Goal: Find contact information: Find contact information

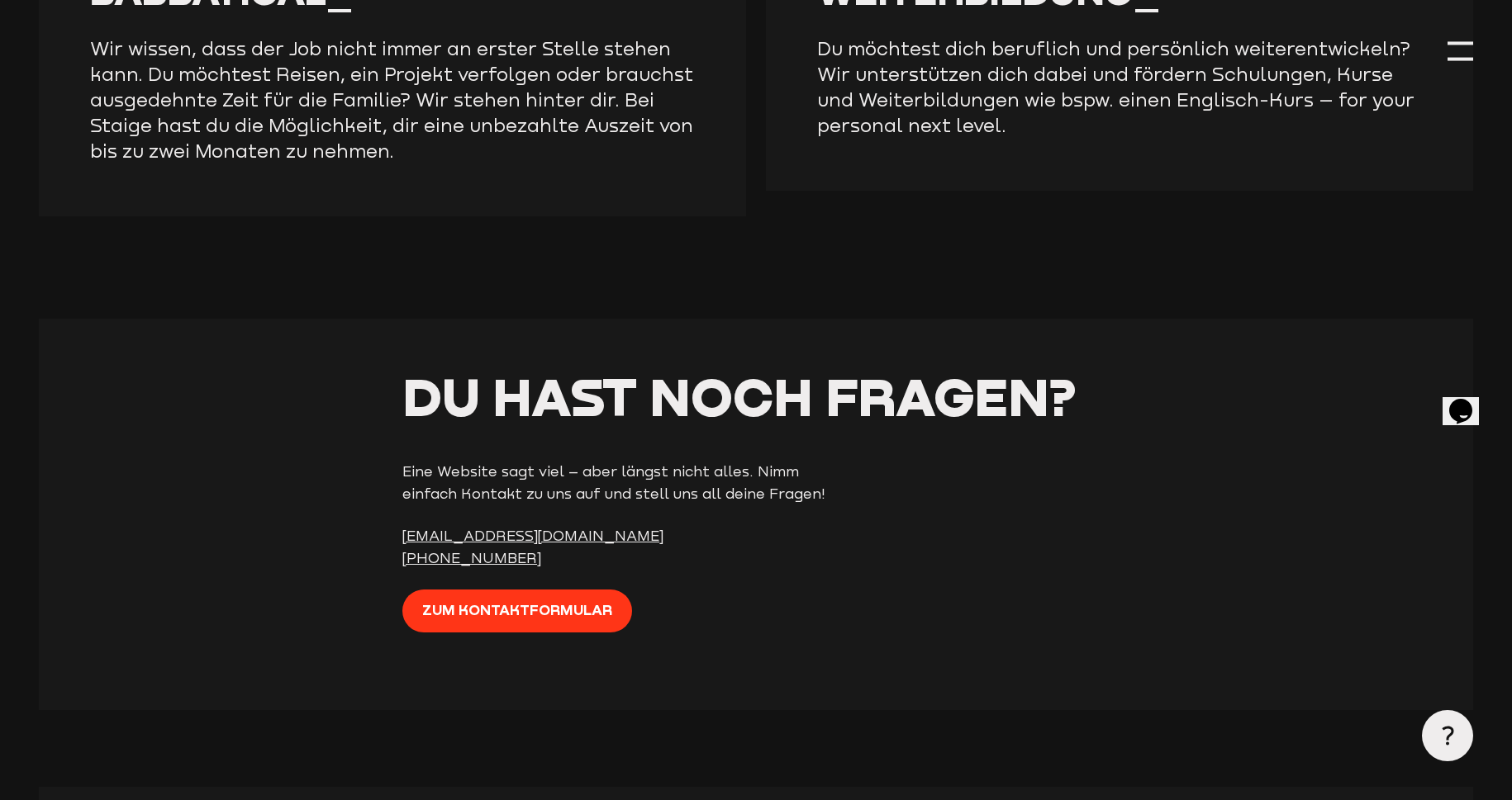
scroll to position [4147, 0]
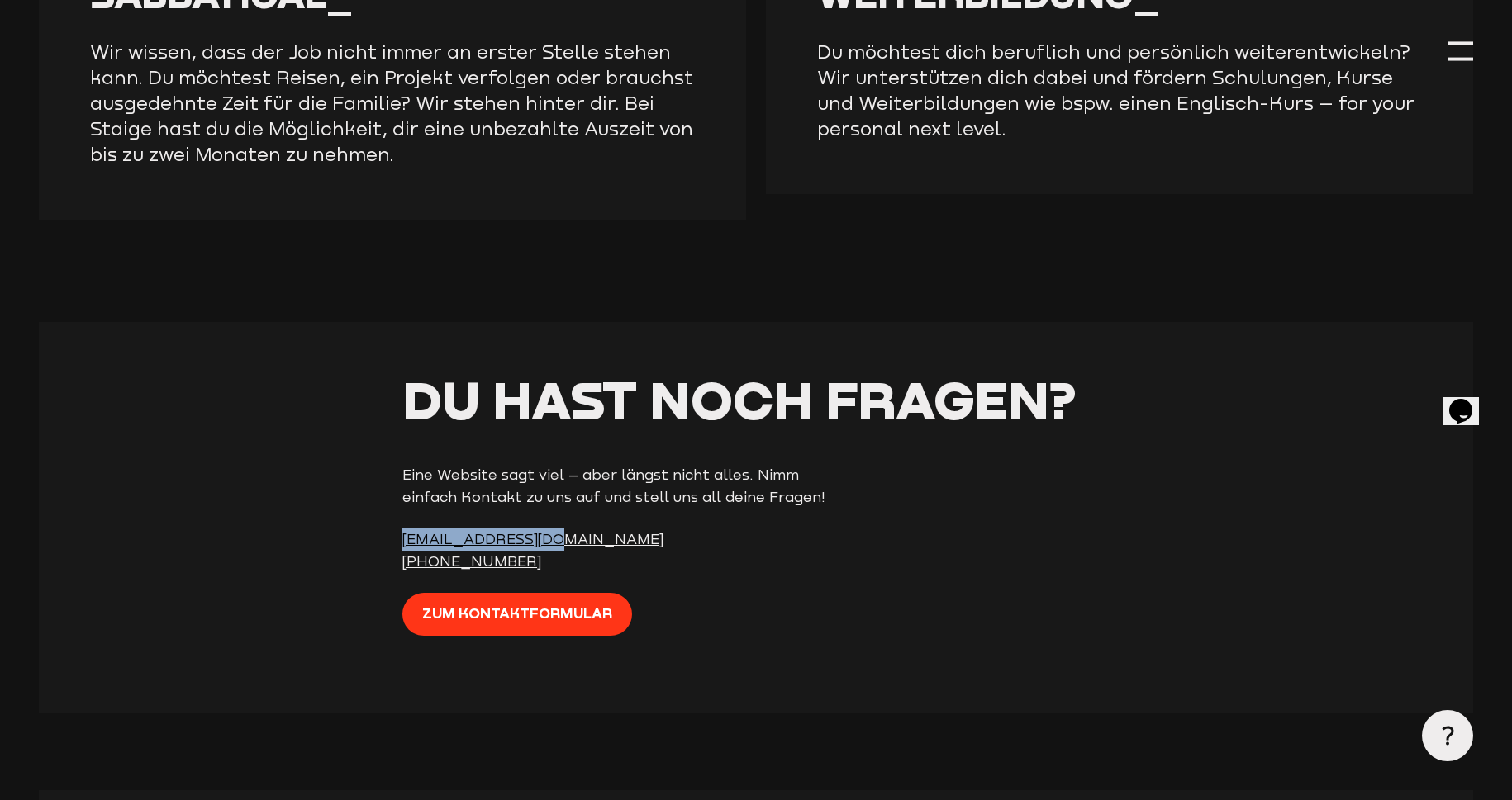
drag, startPoint x: 565, startPoint y: 524, endPoint x: 400, endPoint y: 526, distance: 165.0
click at [400, 526] on section "Du hast noch Fragen? Eine Website sagt viel – aber längst nicht alles. Nimm ein…" at bounding box center [756, 517] width 1435 height 391
copy link "kontakt@staige.com"
click at [662, 535] on p "kontakt@staige.com +49 (0)201 246 851-0" at bounding box center [629, 551] width 454 height 46
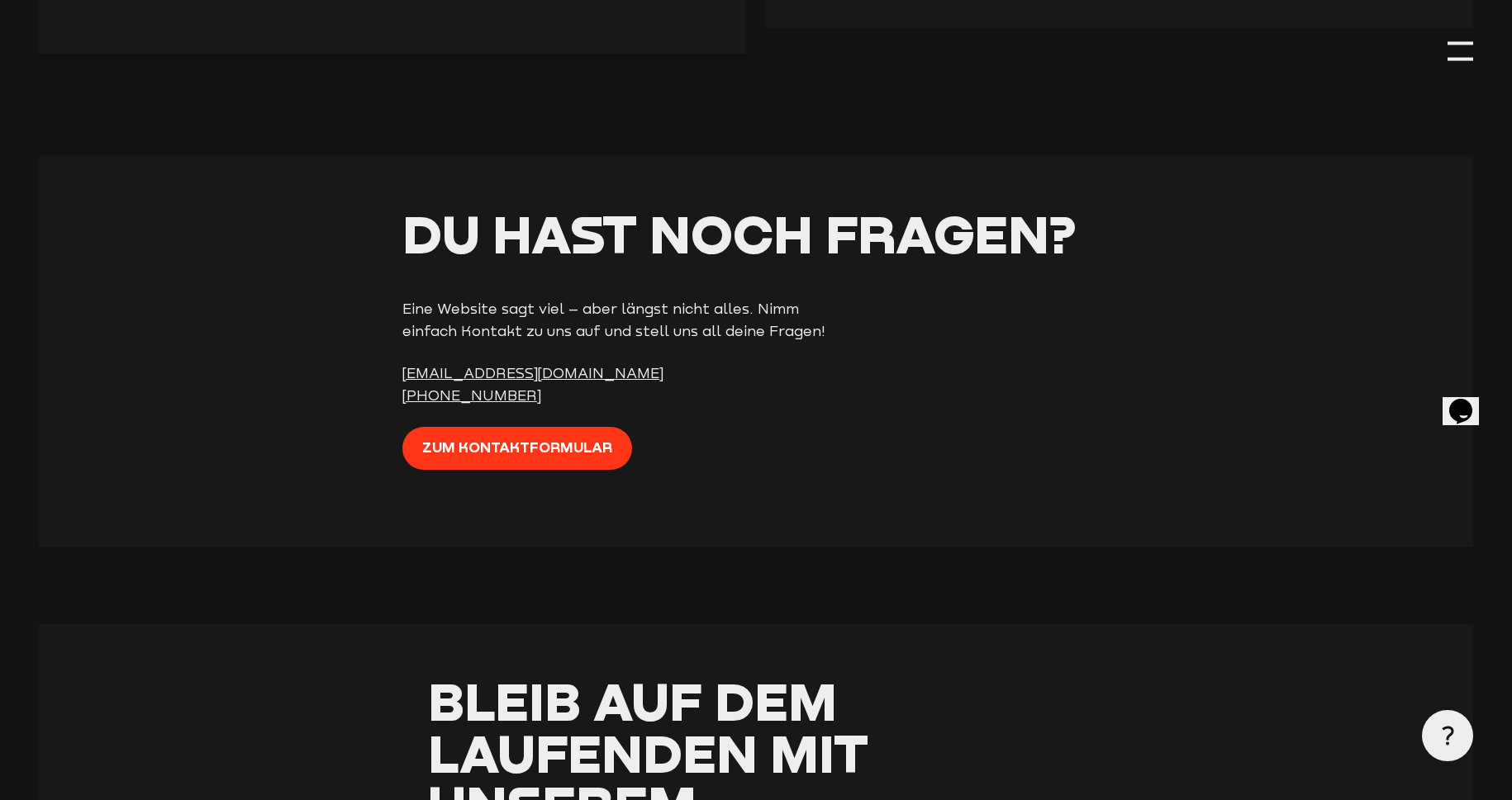
scroll to position [4296, 0]
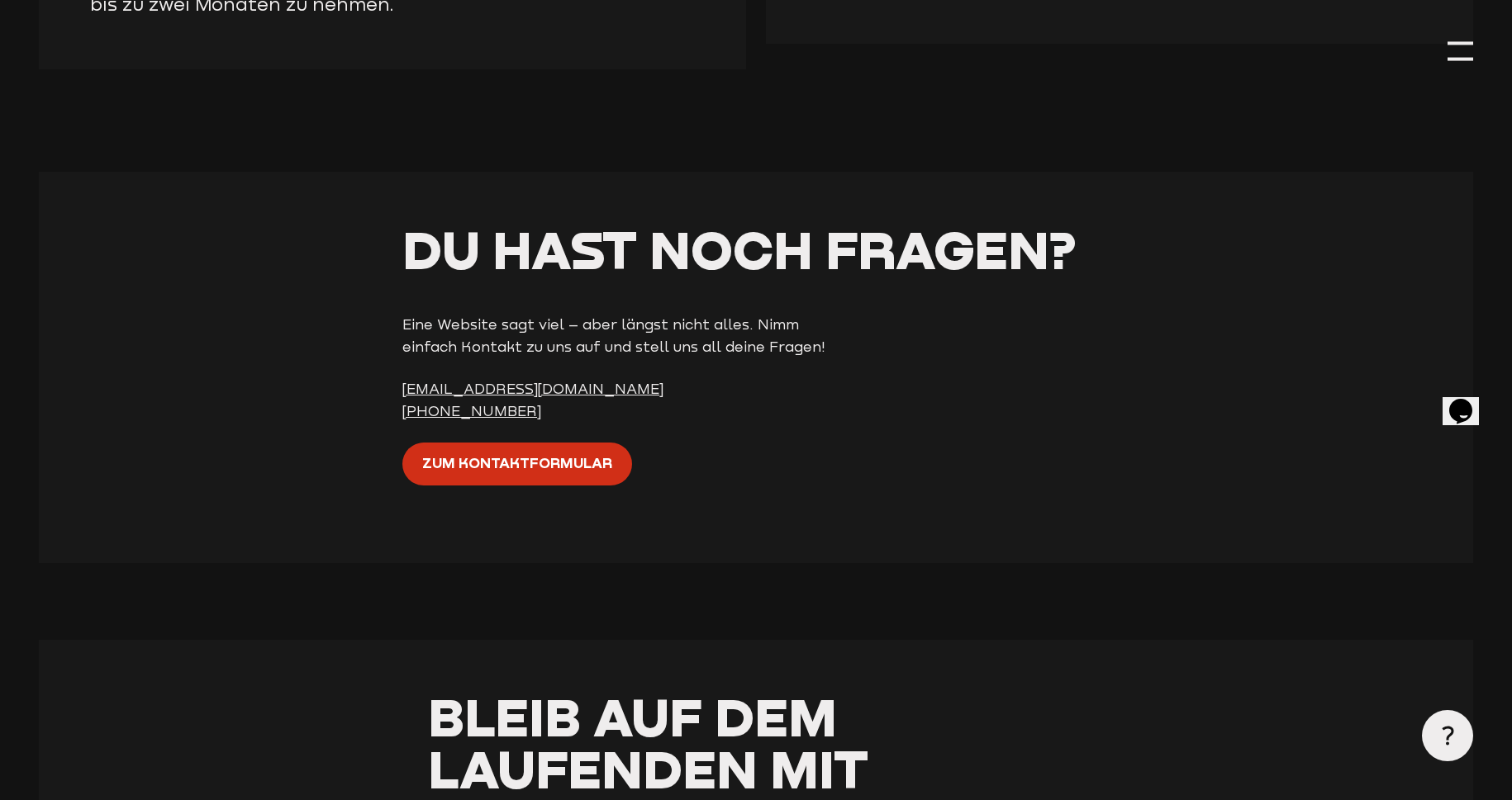
click at [568, 453] on span "Zum Kontaktformular" at bounding box center [517, 462] width 190 height 23
click at [595, 451] on span "Zum Kontaktformular" at bounding box center [517, 462] width 190 height 23
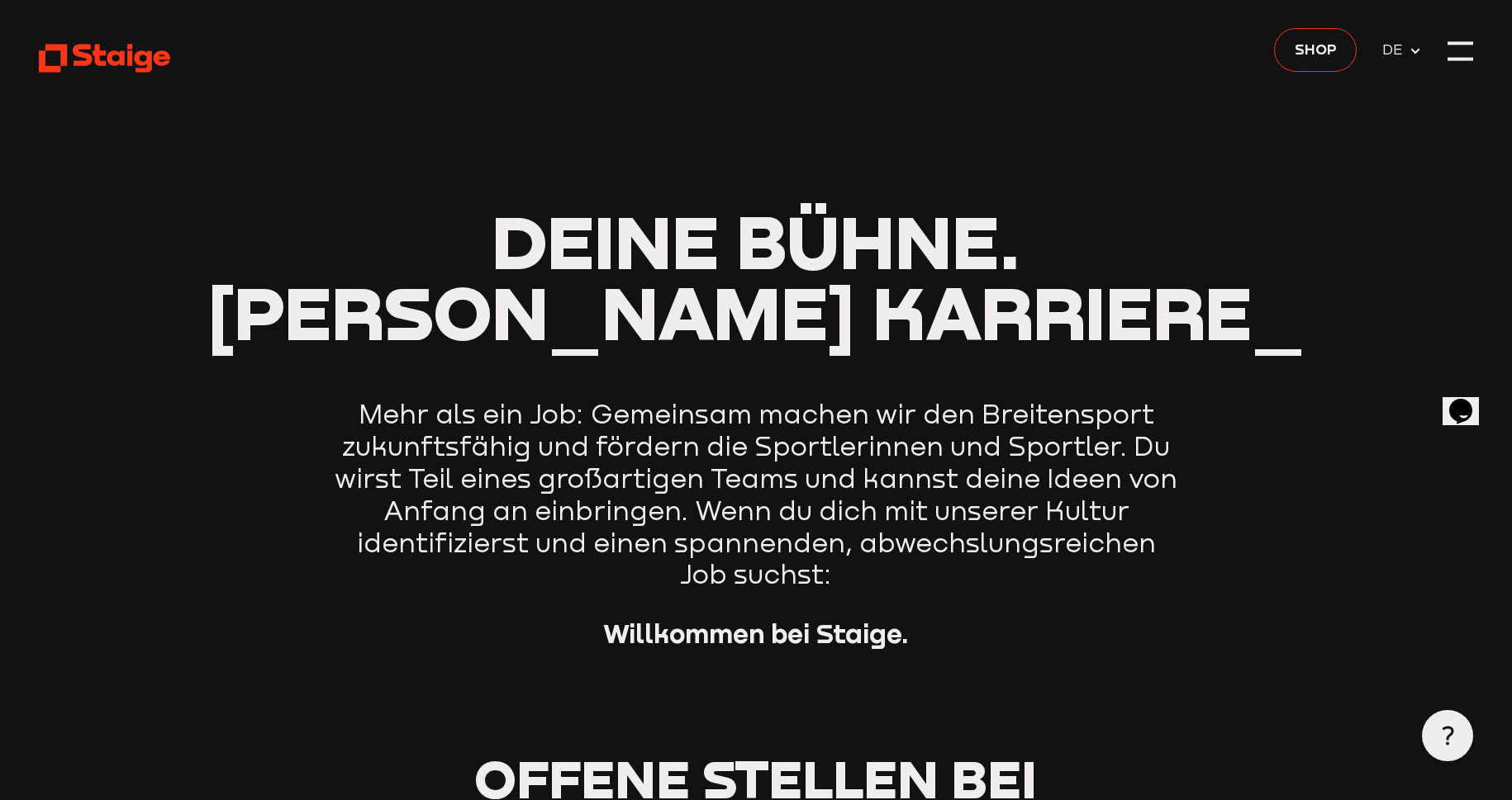
click at [1470, 71] on header "Deine Bühne. Deine Karriere_ Mehr als ein Job: Gemeinsam machen wir den Breiten…" at bounding box center [756, 376] width 1435 height 753
click at [1468, 58] on div at bounding box center [1461, 51] width 26 height 26
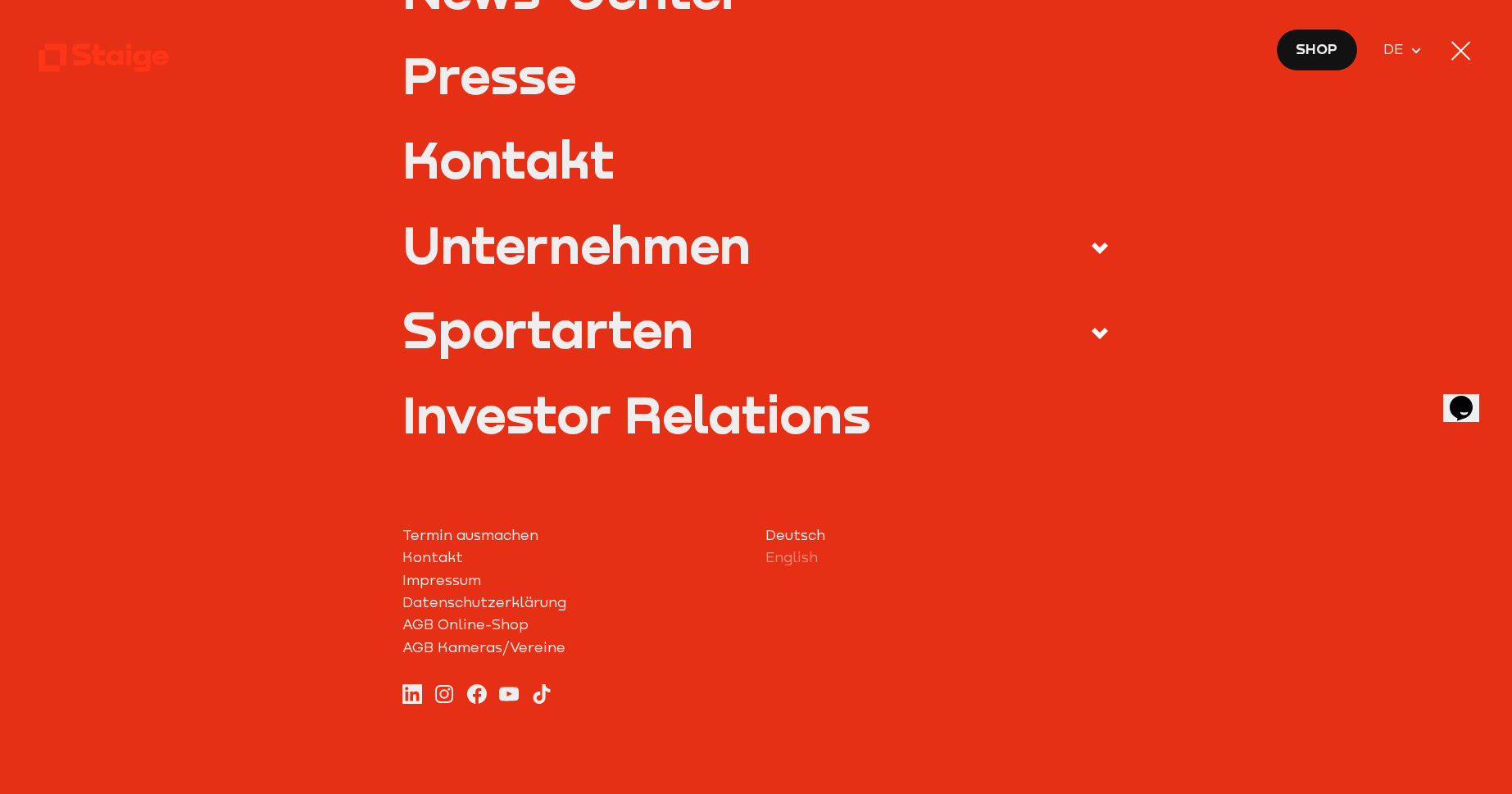
scroll to position [674, 0]
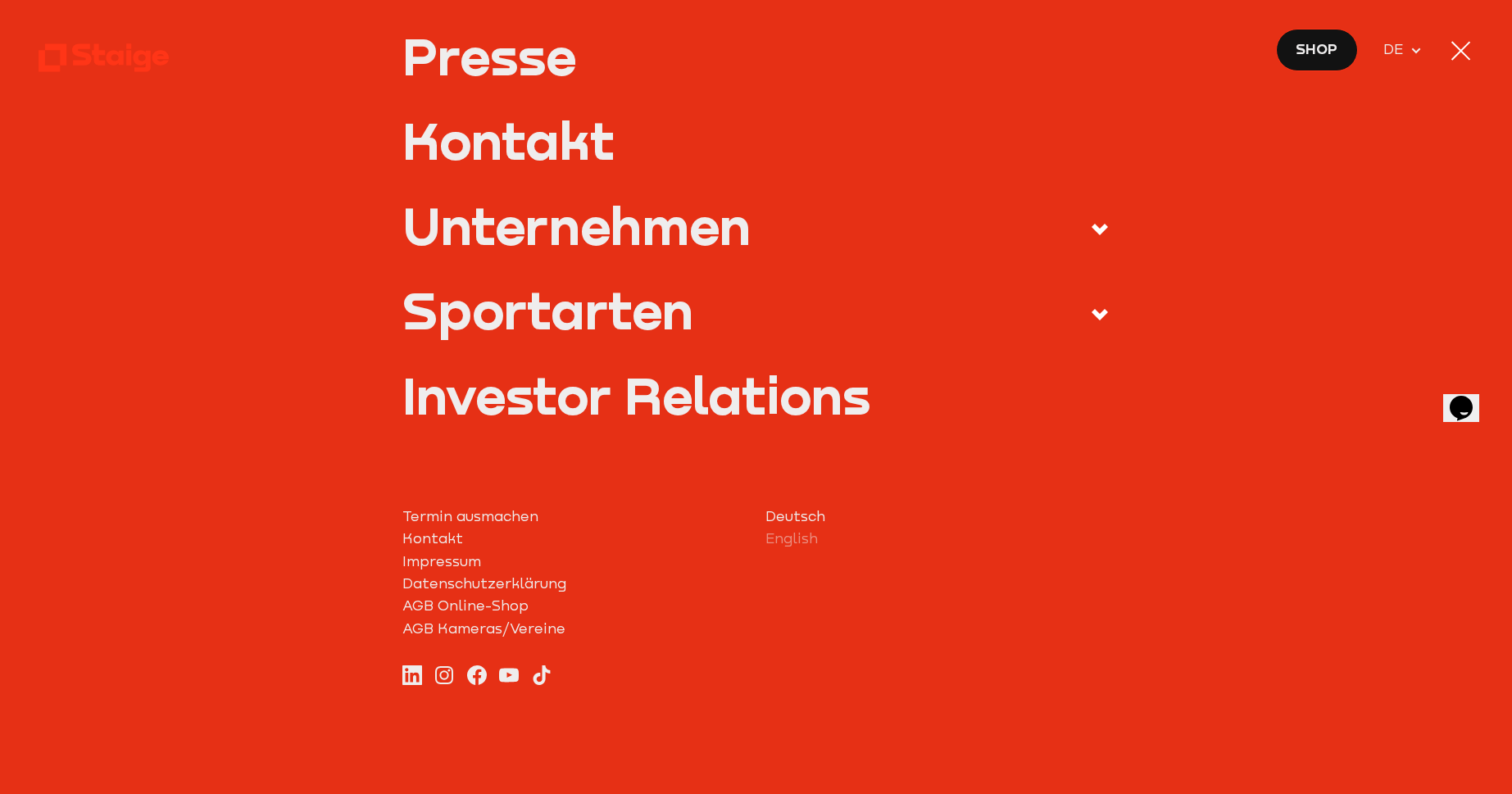
click at [421, 563] on link "Impressum" at bounding box center [575, 562] width 344 height 23
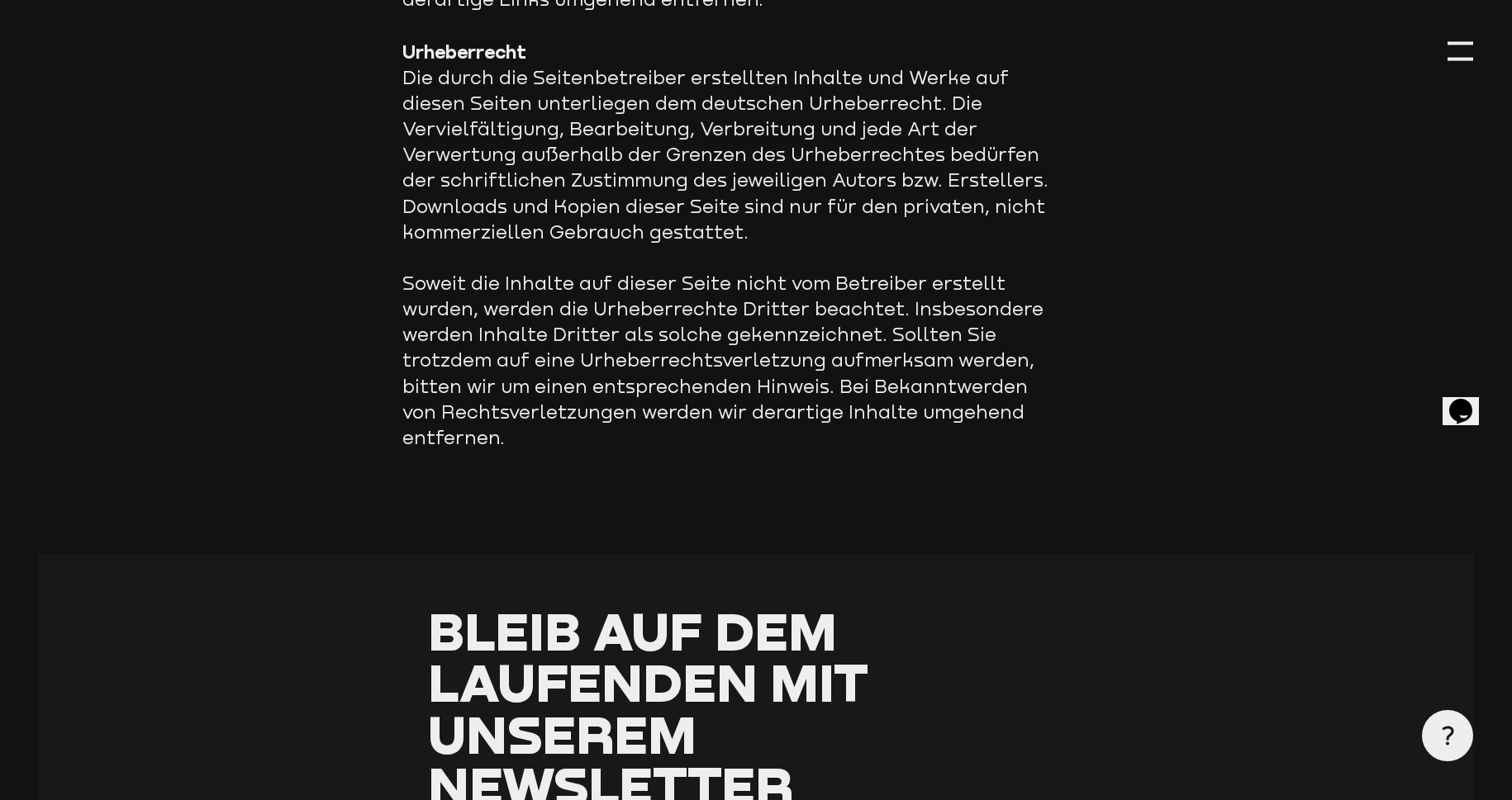
scroll to position [2028, 0]
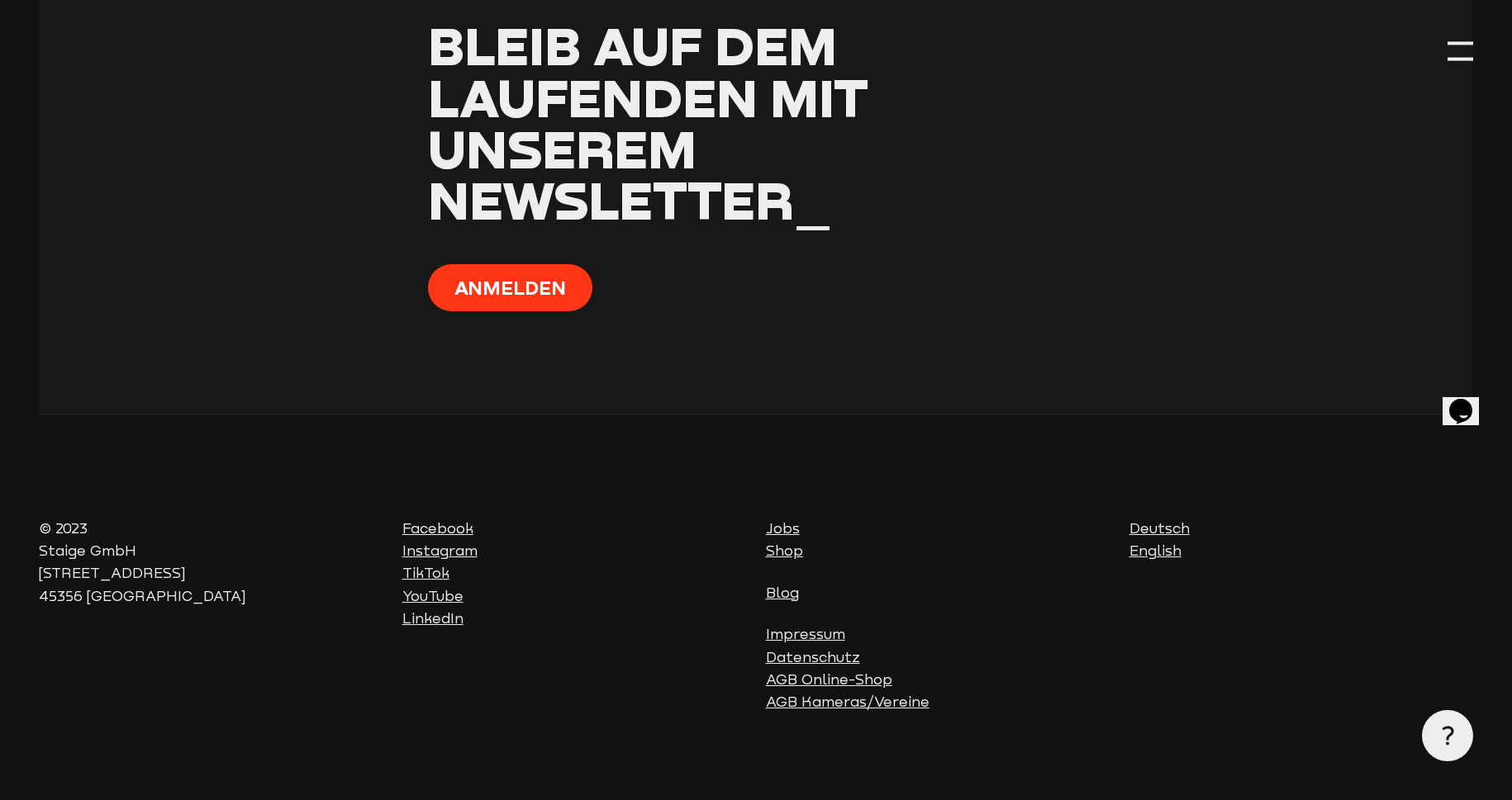
scroll to position [4969, 0]
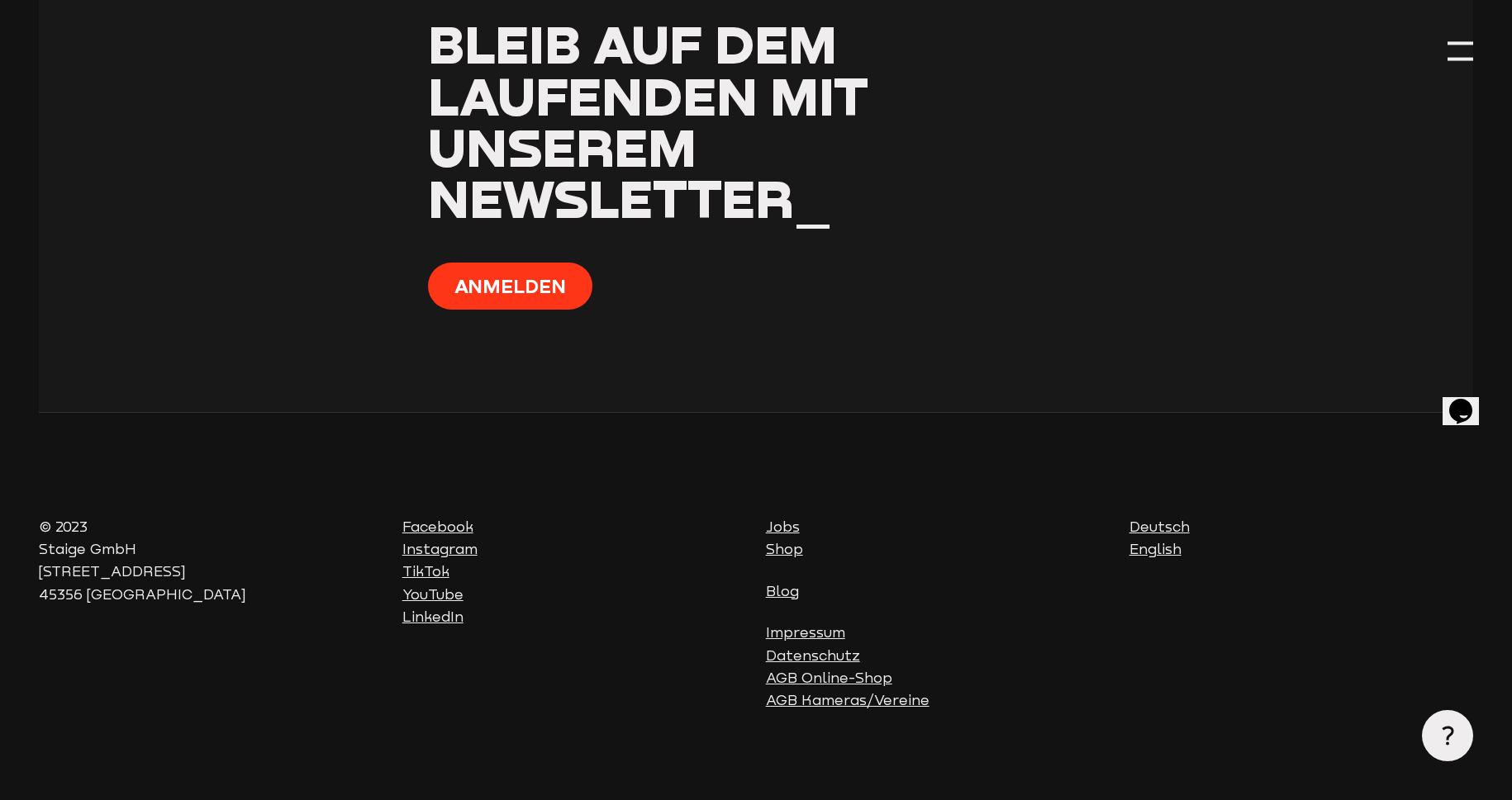
click at [775, 519] on link "Jobs" at bounding box center [782, 527] width 34 height 17
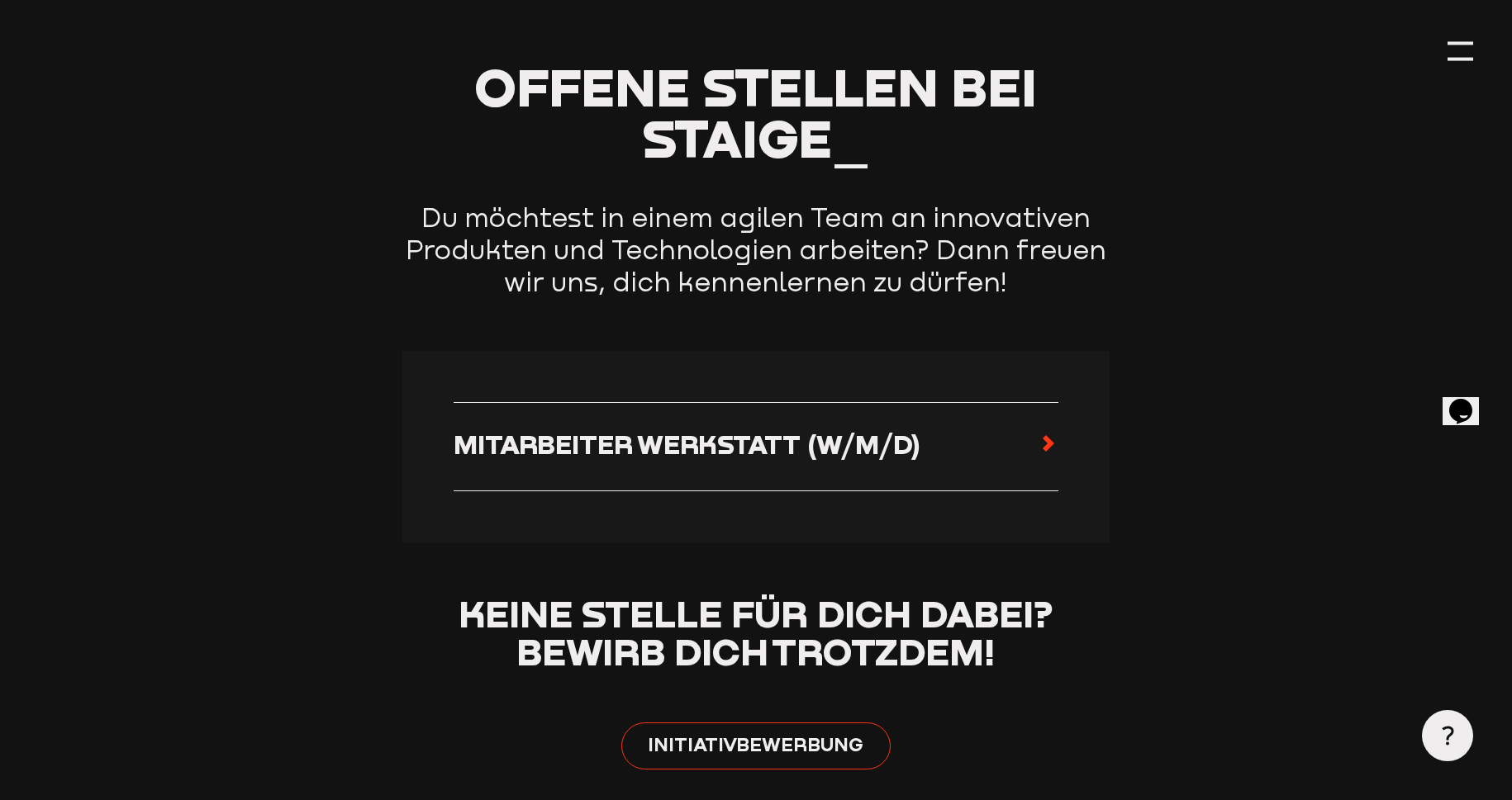
scroll to position [878, 0]
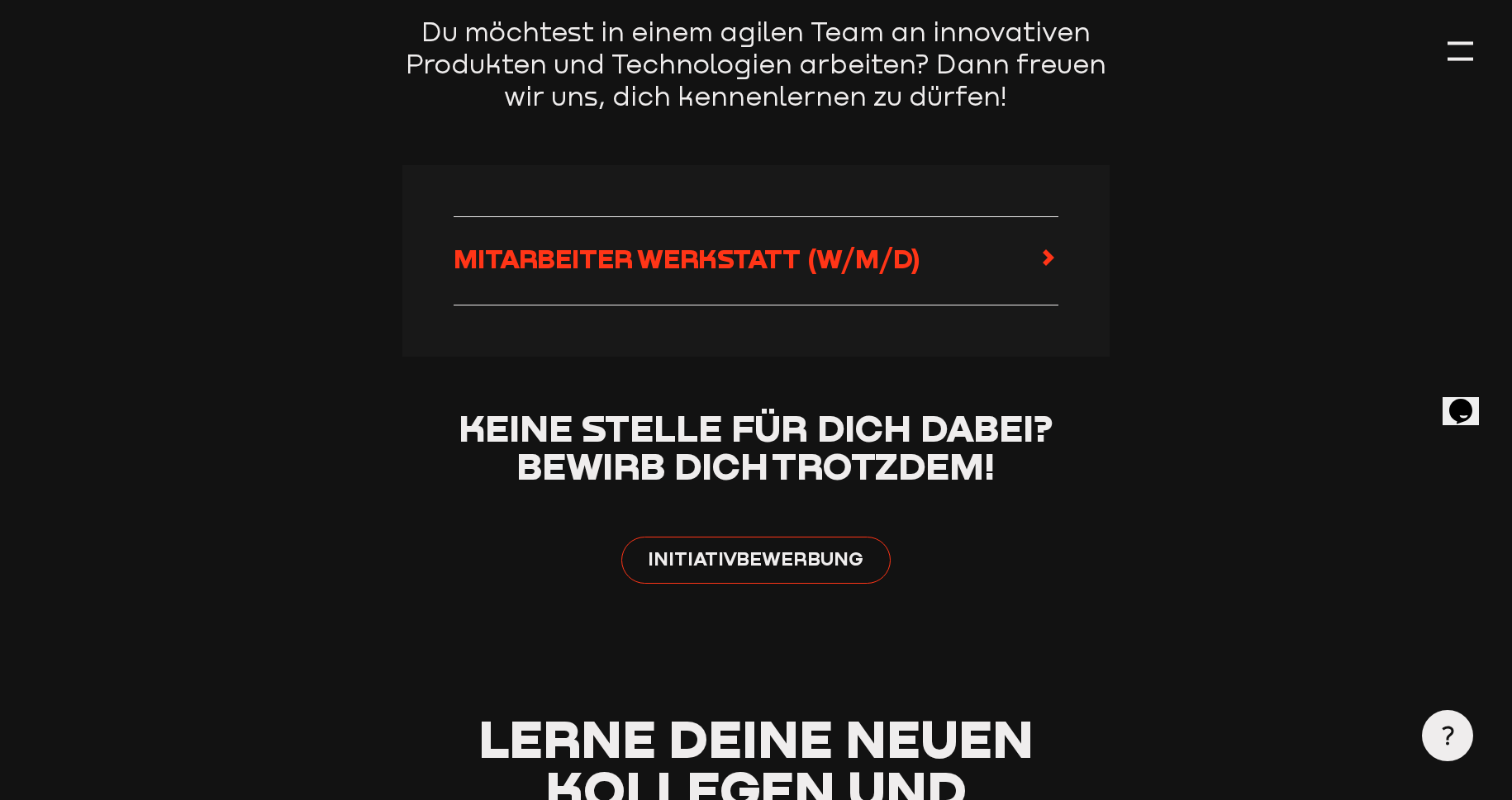
click at [1049, 261] on use at bounding box center [1049, 257] width 12 height 17
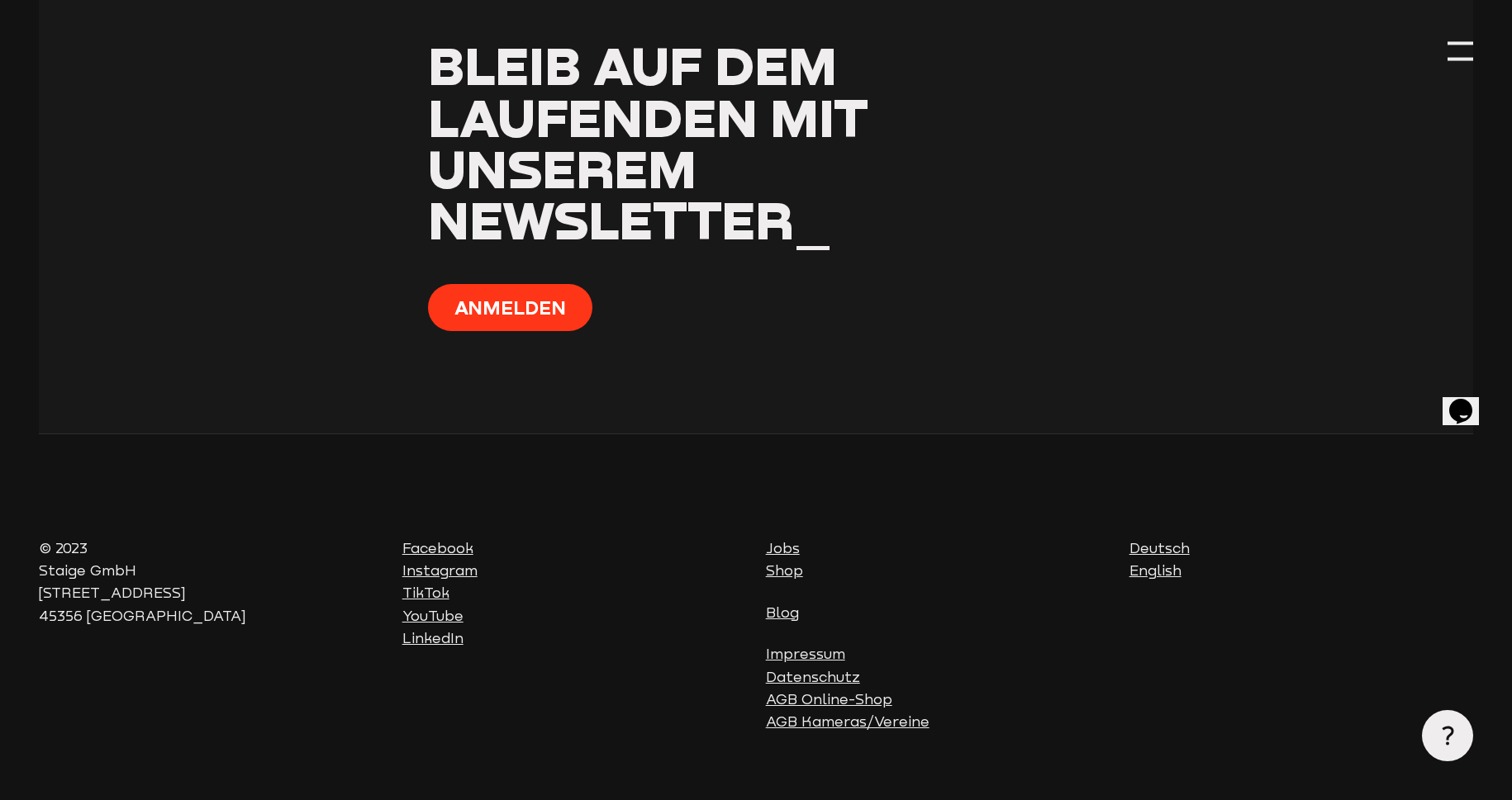
scroll to position [4969, 0]
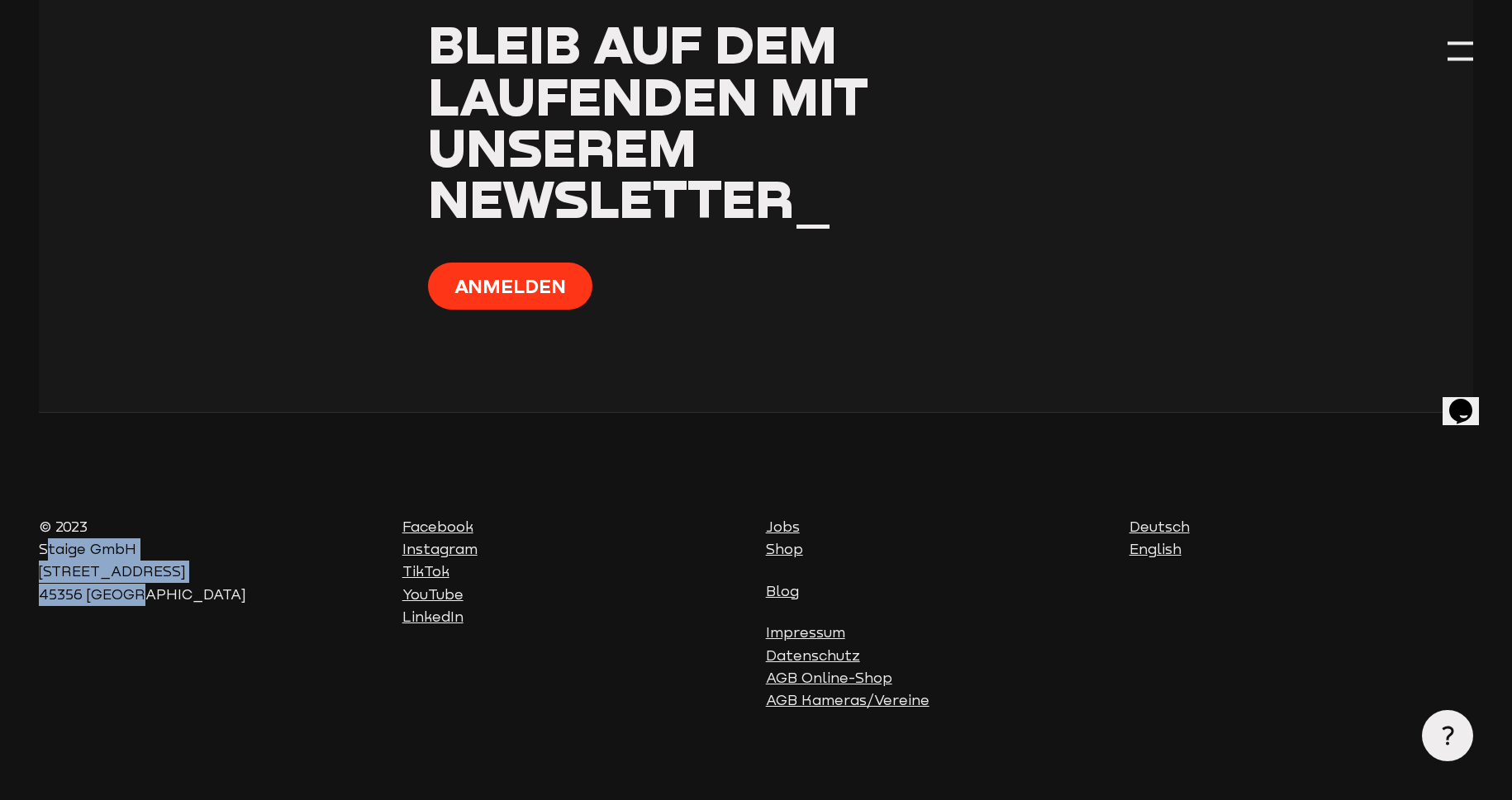
drag, startPoint x: 138, startPoint y: 583, endPoint x: 35, endPoint y: 542, distance: 110.9
copy p "Staige GmbH Hafenstraße 100 45356 Essen"
click at [837, 323] on section "Bleib auf dem Laufenden mit unserem Newsletter_ Anmelden" at bounding box center [756, 190] width 1435 height 446
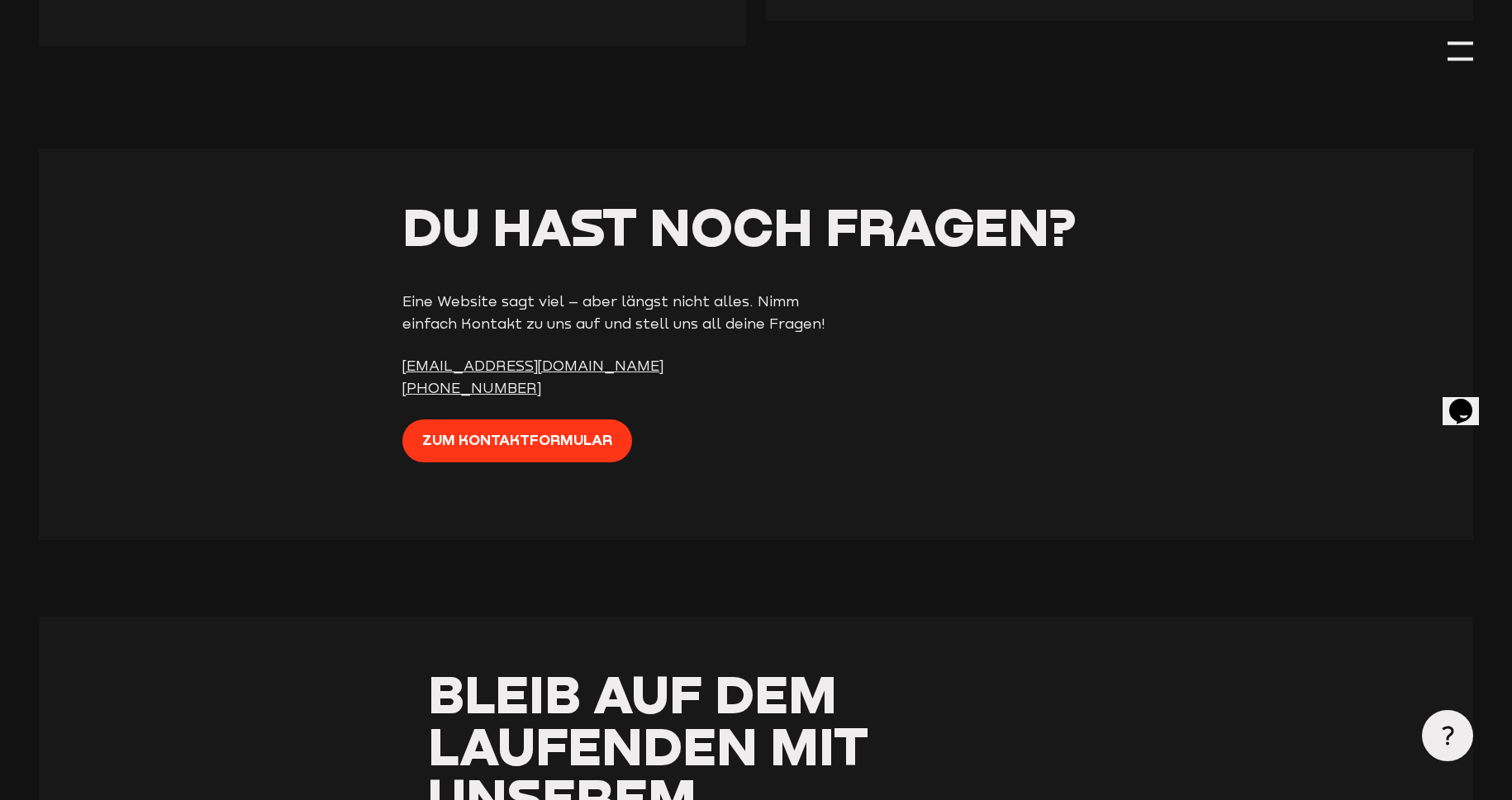
scroll to position [4283, 0]
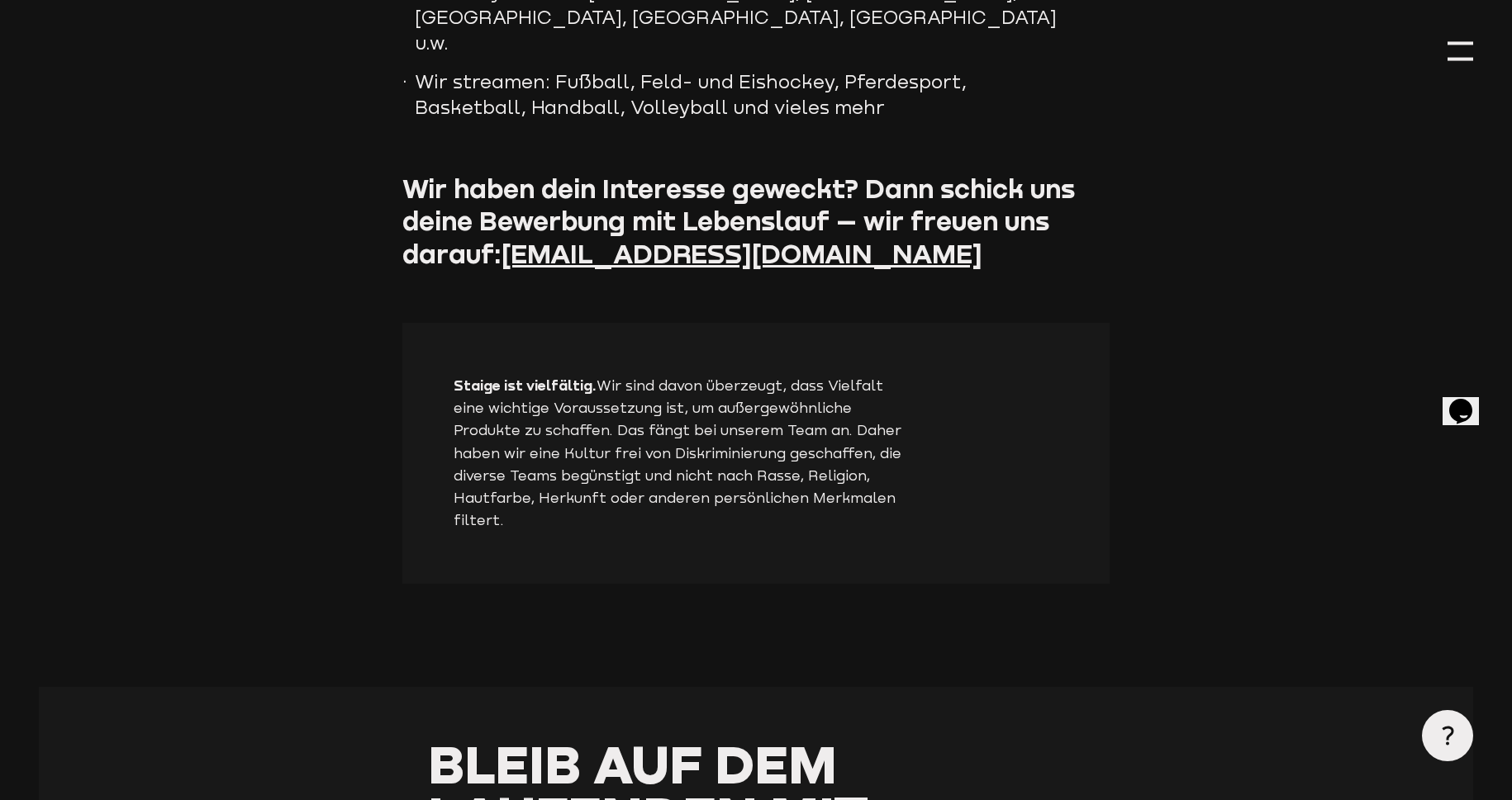
scroll to position [2442, 0]
drag, startPoint x: 745, startPoint y: 239, endPoint x: 503, endPoint y: 239, distance: 242.0
click at [503, 239] on p "Wir haben dein Interesse geweckt? Dann schick uns deine Bewerbung mit Lebenslau…" at bounding box center [756, 223] width 708 height 99
copy link "[EMAIL_ADDRESS][DOMAIN_NAME]"
